Goal: Use online tool/utility: Utilize a website feature to perform a specific function

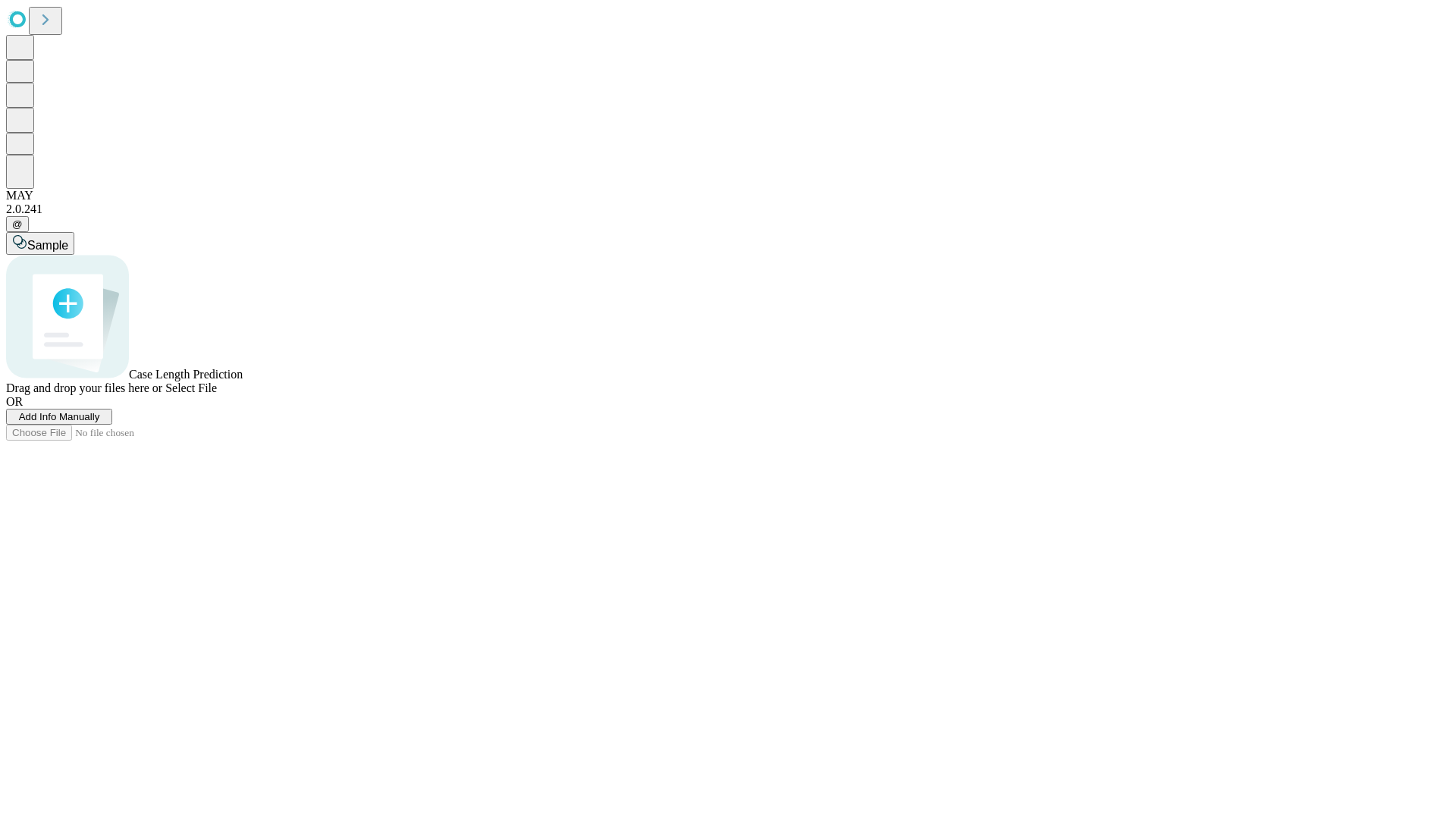
click at [217, 395] on span "Select File" at bounding box center [191, 388] width 52 height 13
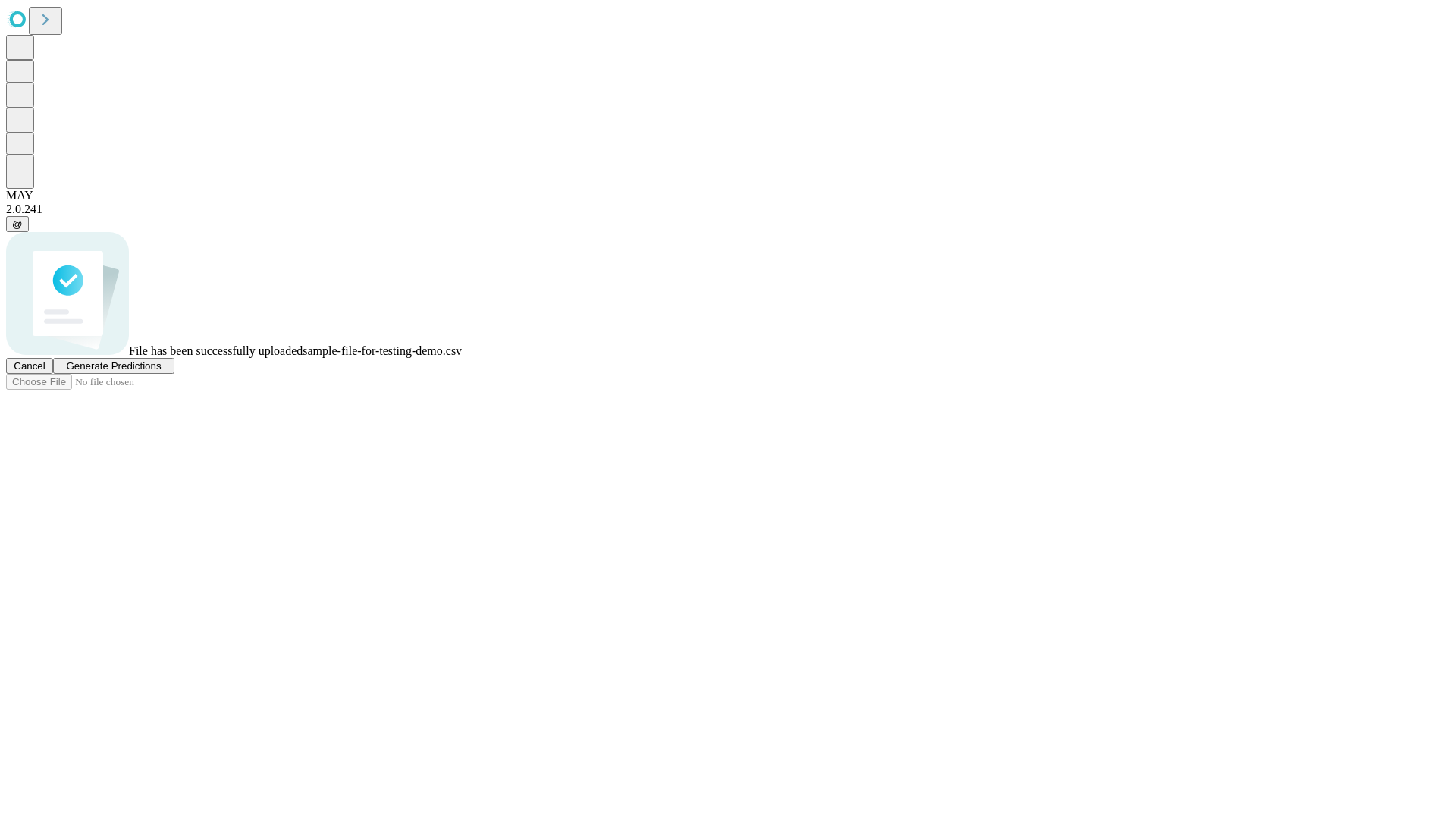
click at [160, 371] on span "Generate Predictions" at bounding box center [113, 365] width 95 height 12
